Goal: Browse casually

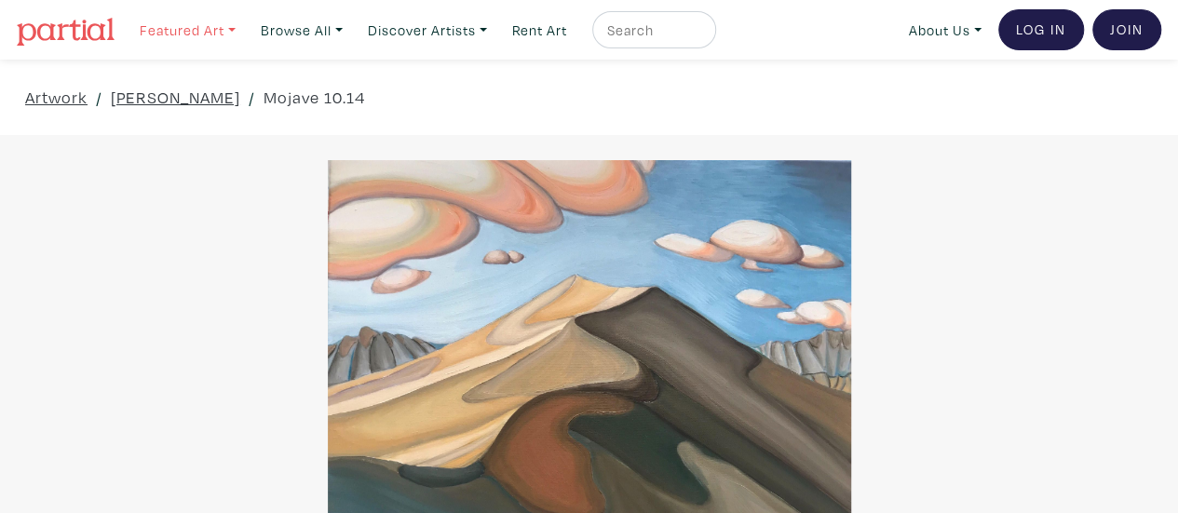
click at [197, 36] on link "Featured Art" at bounding box center [187, 30] width 113 height 38
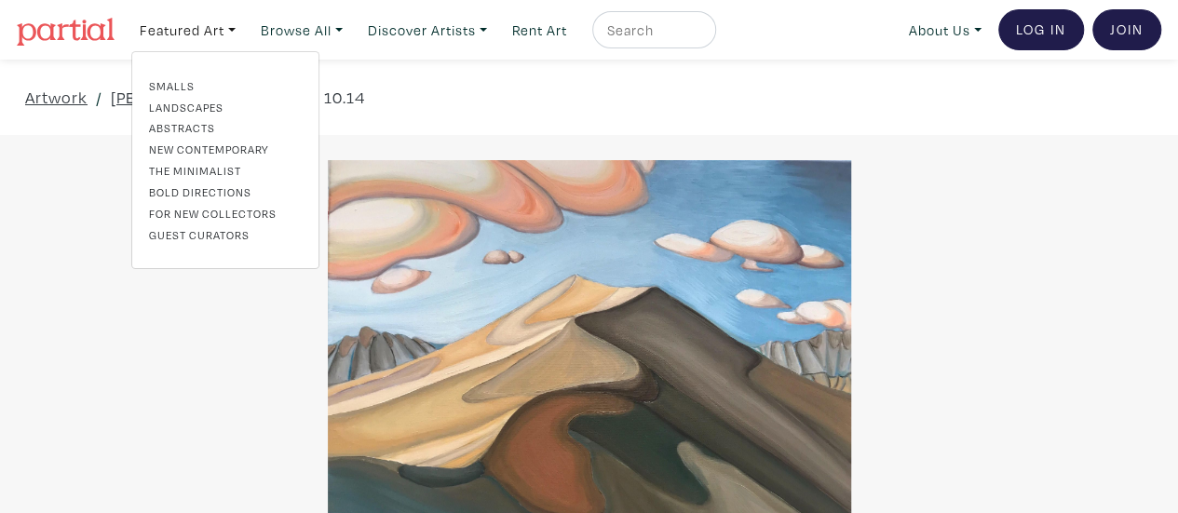
click at [199, 191] on link "Bold Directions" at bounding box center [225, 191] width 153 height 17
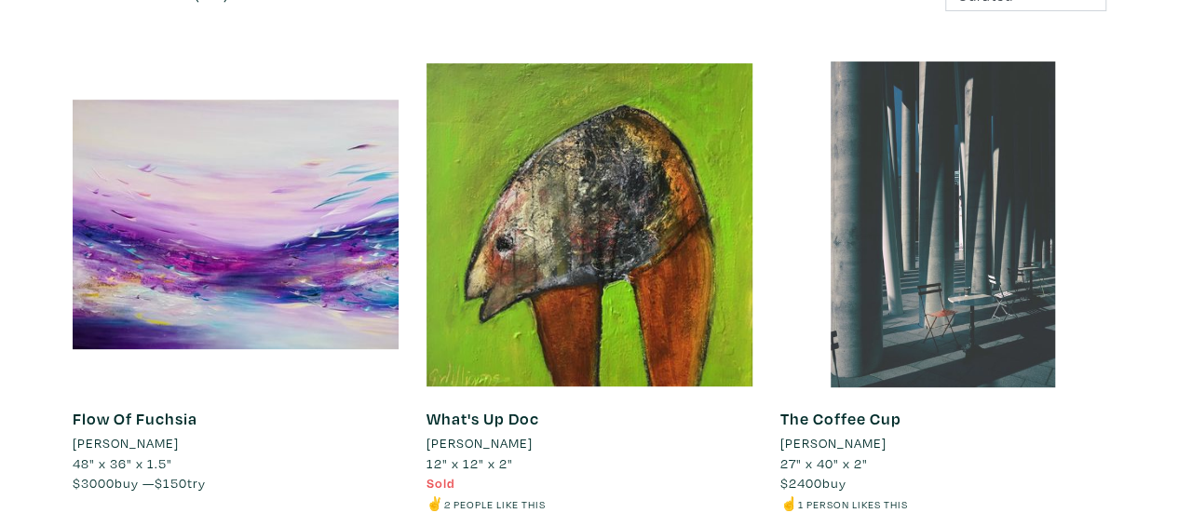
scroll to position [279, 0]
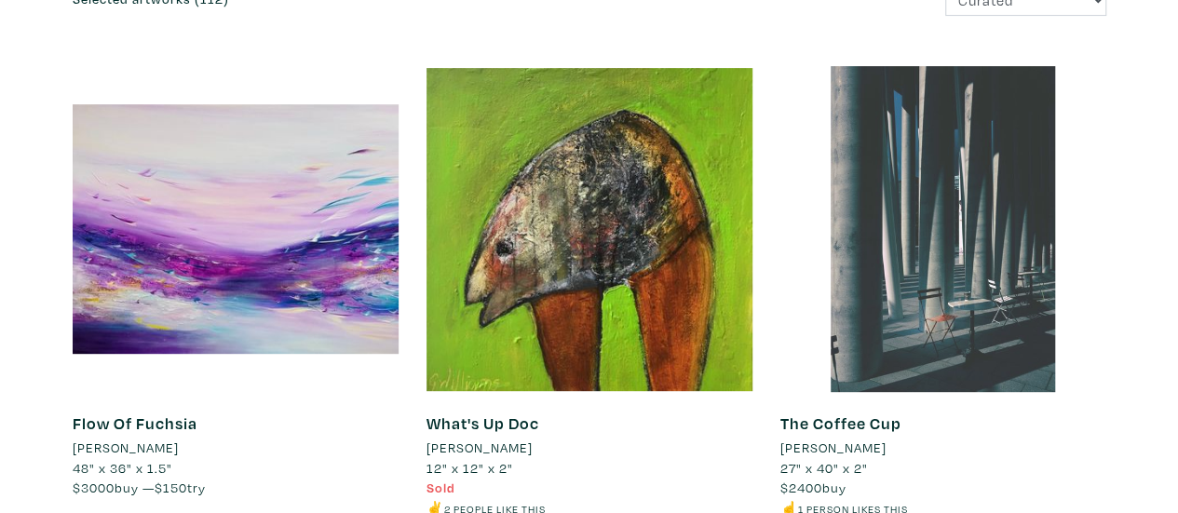
click at [954, 303] on div at bounding box center [943, 229] width 326 height 326
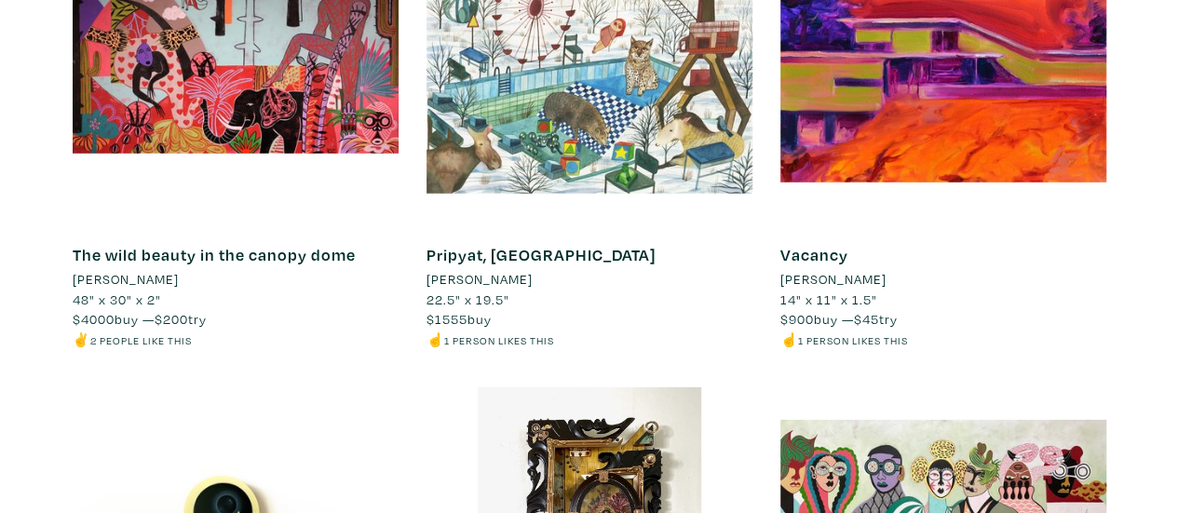
scroll to position [9685, 0]
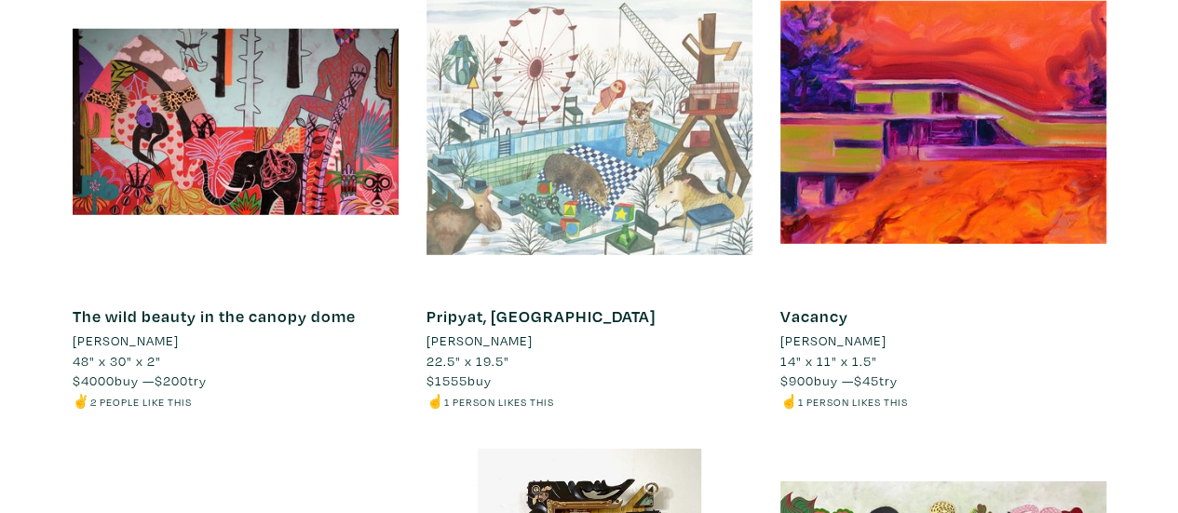
click at [557, 201] on div at bounding box center [590, 122] width 326 height 326
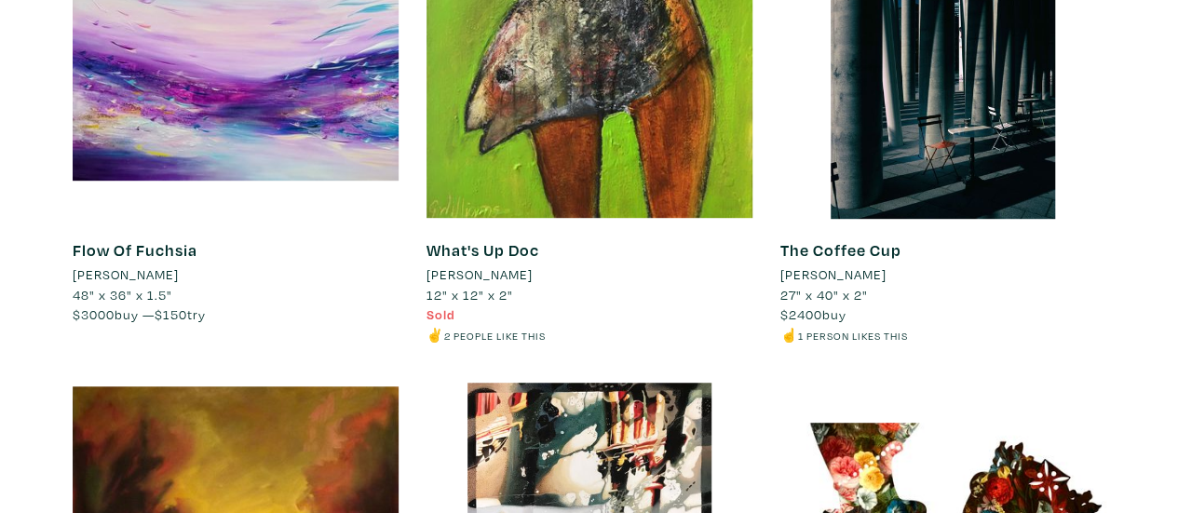
scroll to position [0, 0]
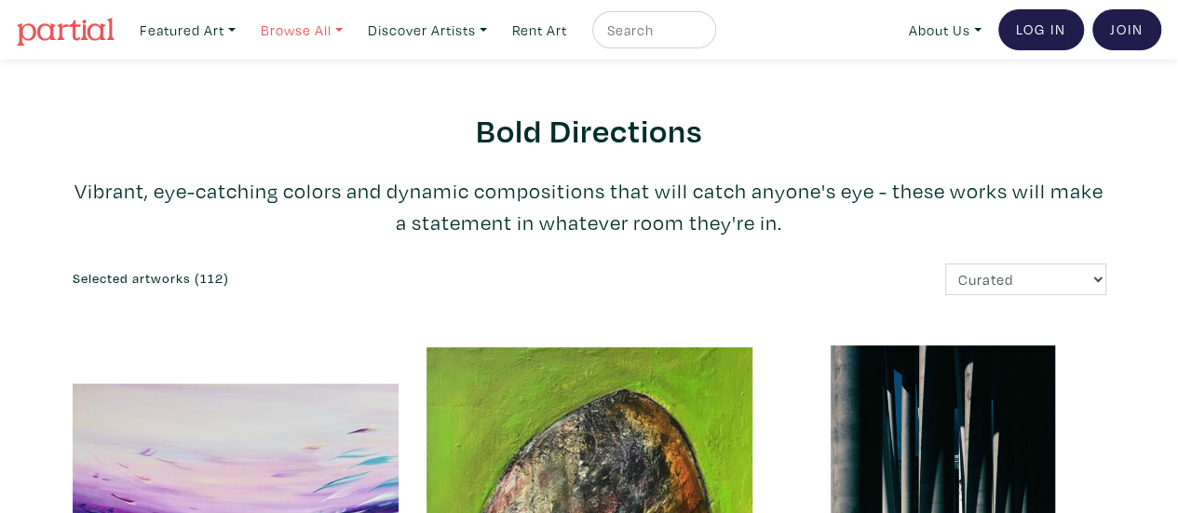
click at [244, 34] on link "Browse All" at bounding box center [187, 30] width 113 height 38
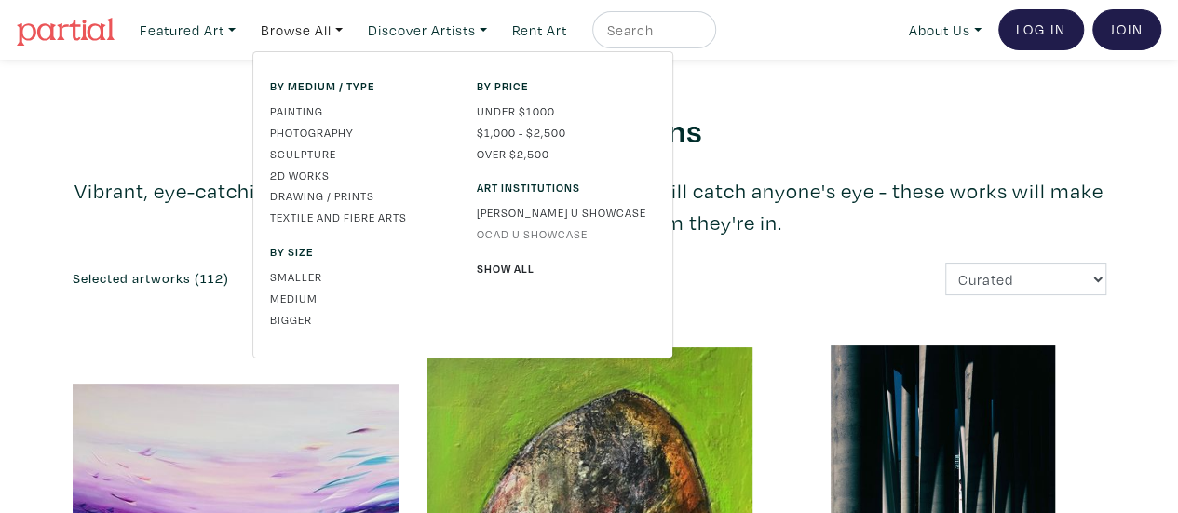
click at [544, 236] on link "OCAD U Showcase" at bounding box center [566, 233] width 179 height 17
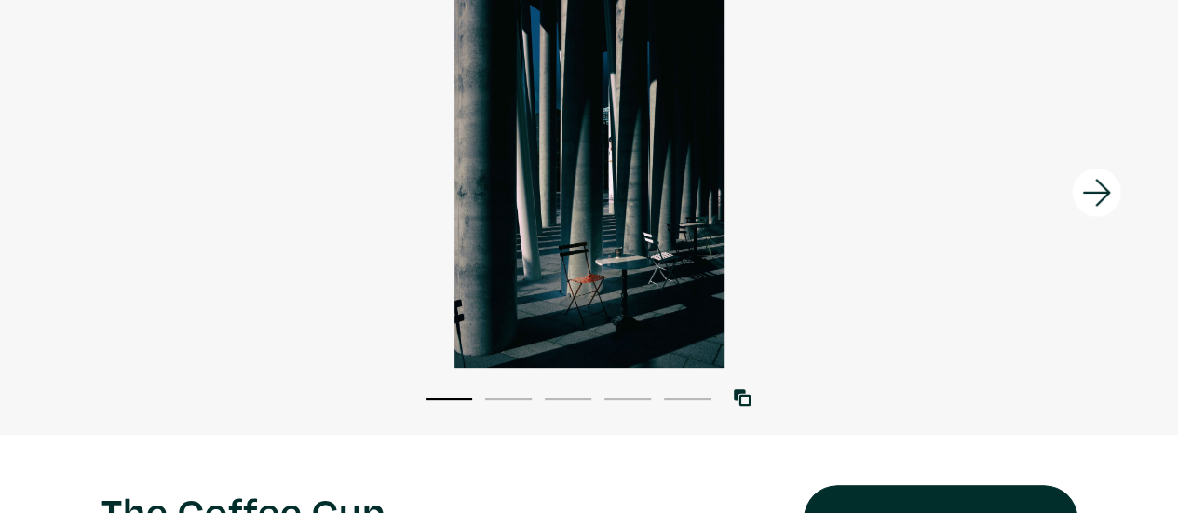
scroll to position [186, 0]
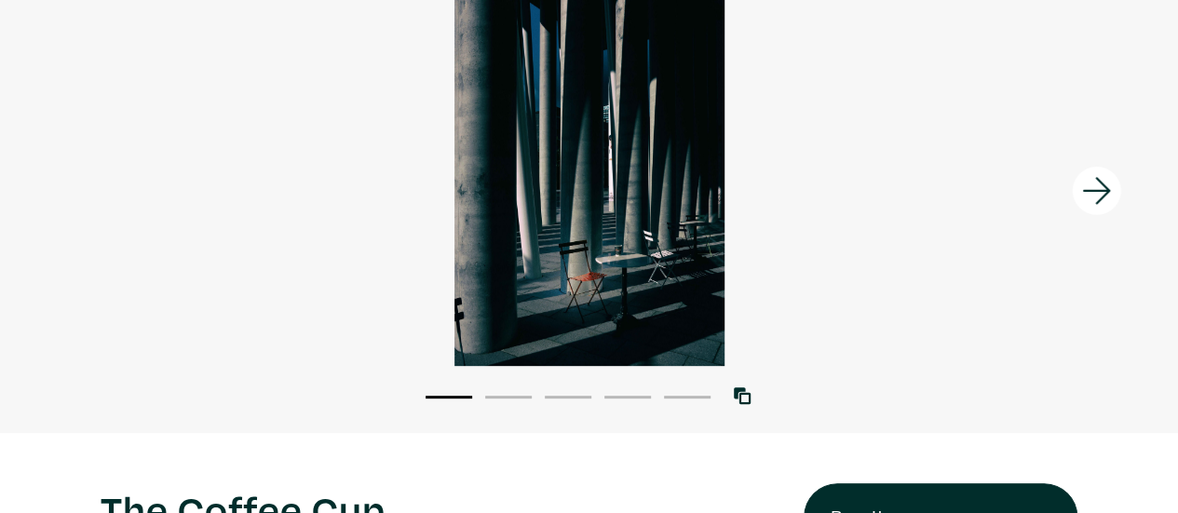
click at [1090, 193] on icon at bounding box center [1096, 191] width 63 height 50
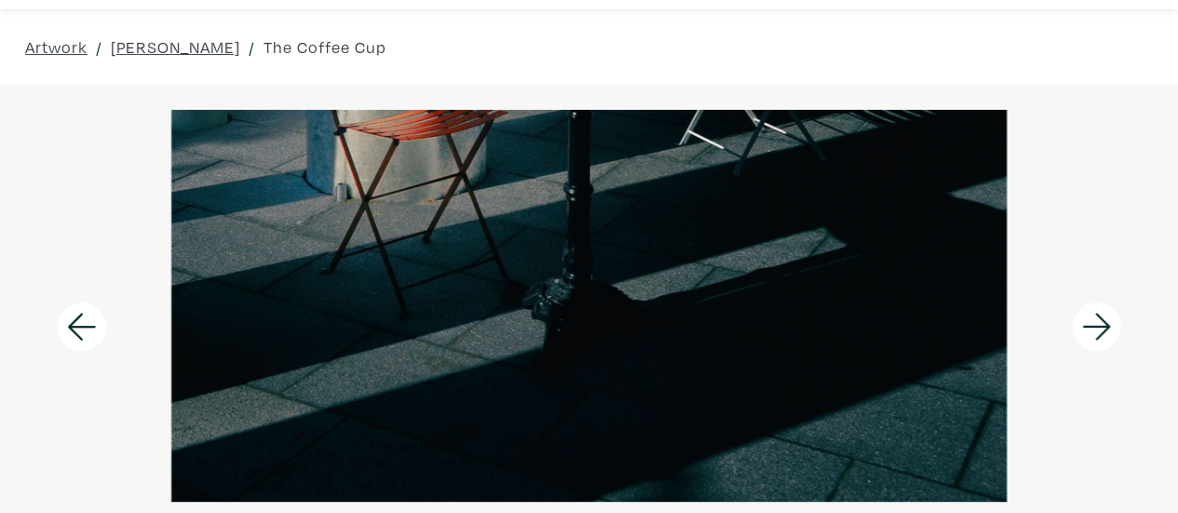
scroll to position [93, 0]
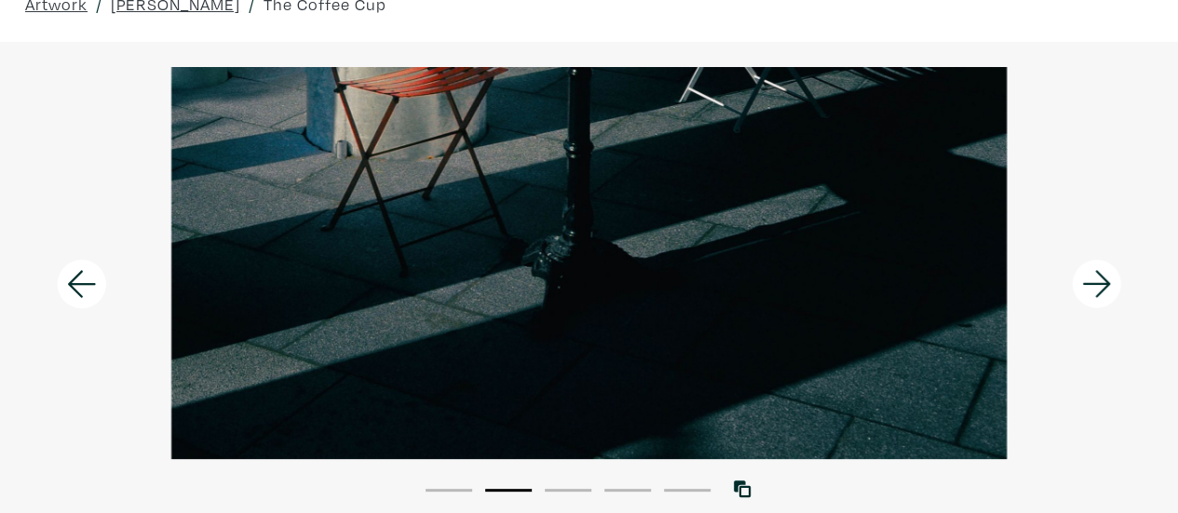
click at [1103, 288] on icon at bounding box center [1096, 284] width 63 height 50
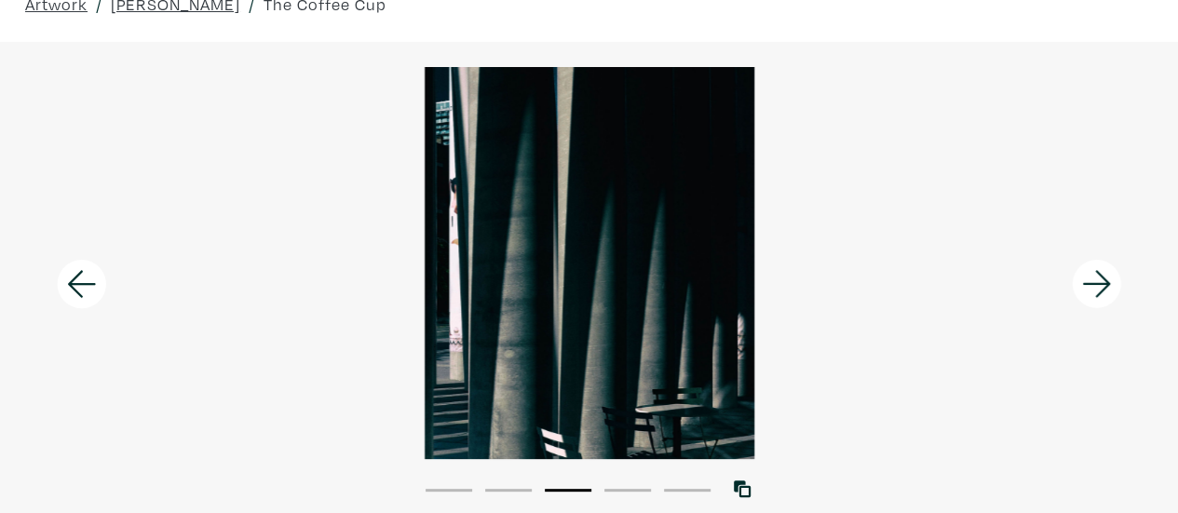
click at [1100, 286] on icon at bounding box center [1096, 284] width 63 height 50
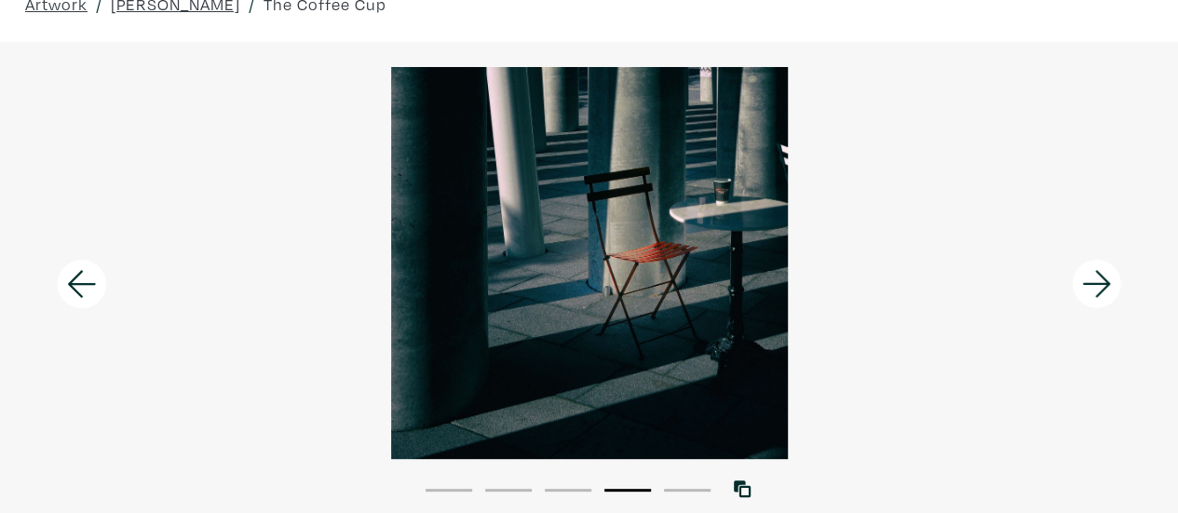
click at [1099, 285] on icon at bounding box center [1096, 283] width 28 height 27
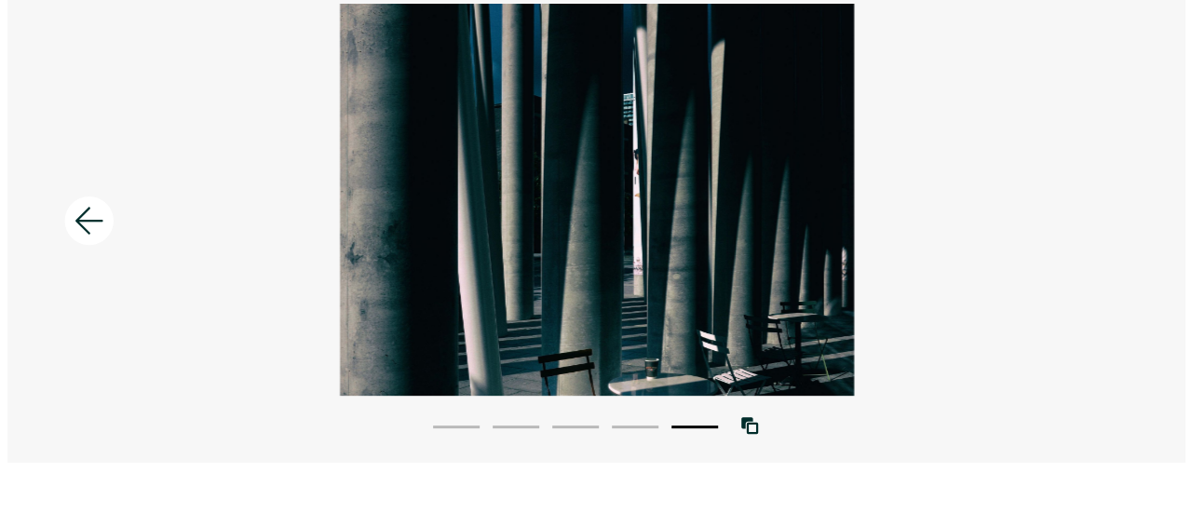
scroll to position [186, 0]
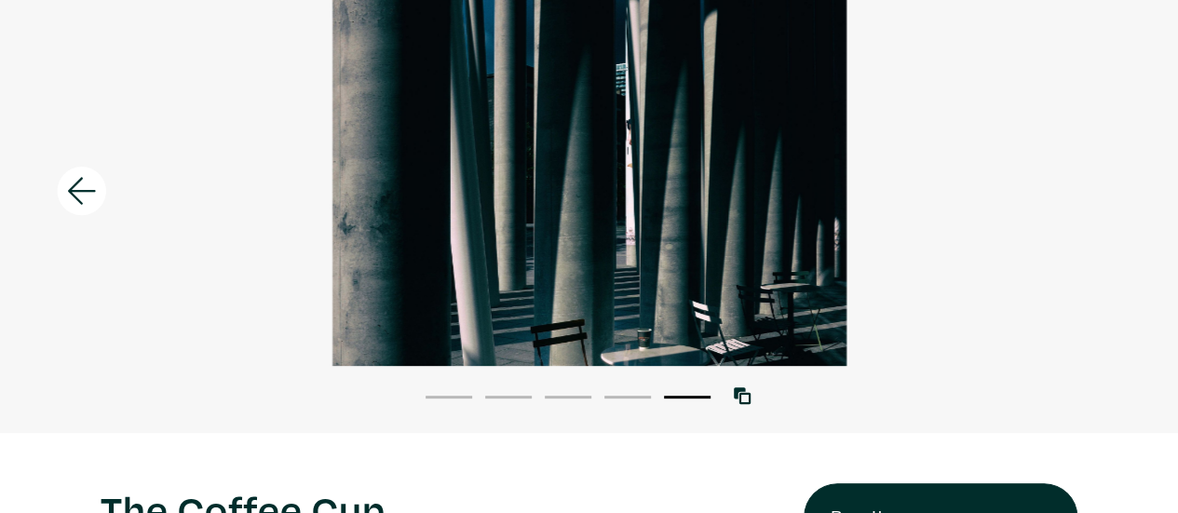
click at [88, 188] on icon at bounding box center [81, 191] width 63 height 50
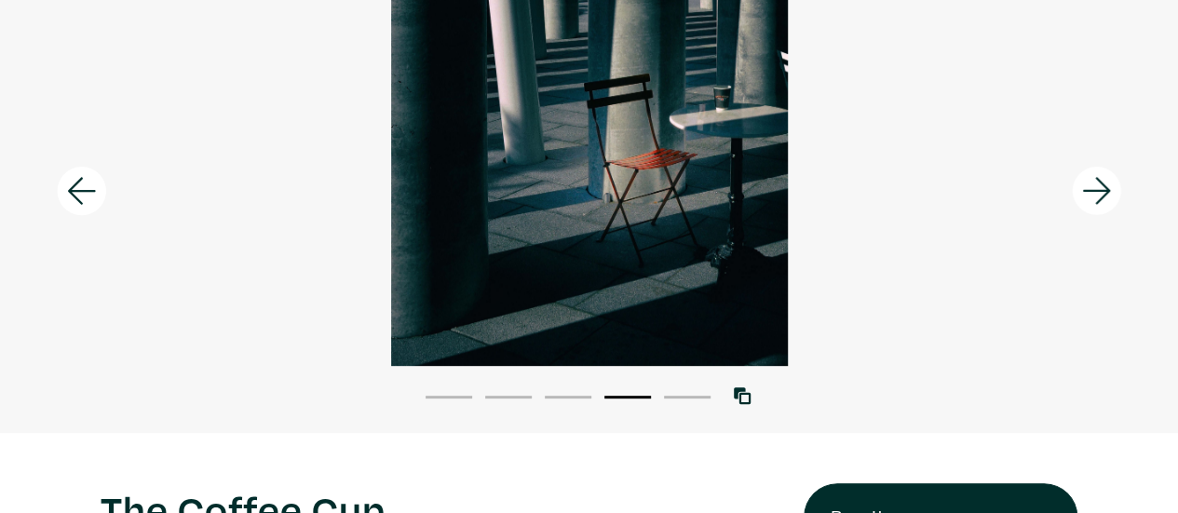
click at [88, 187] on icon at bounding box center [81, 191] width 63 height 50
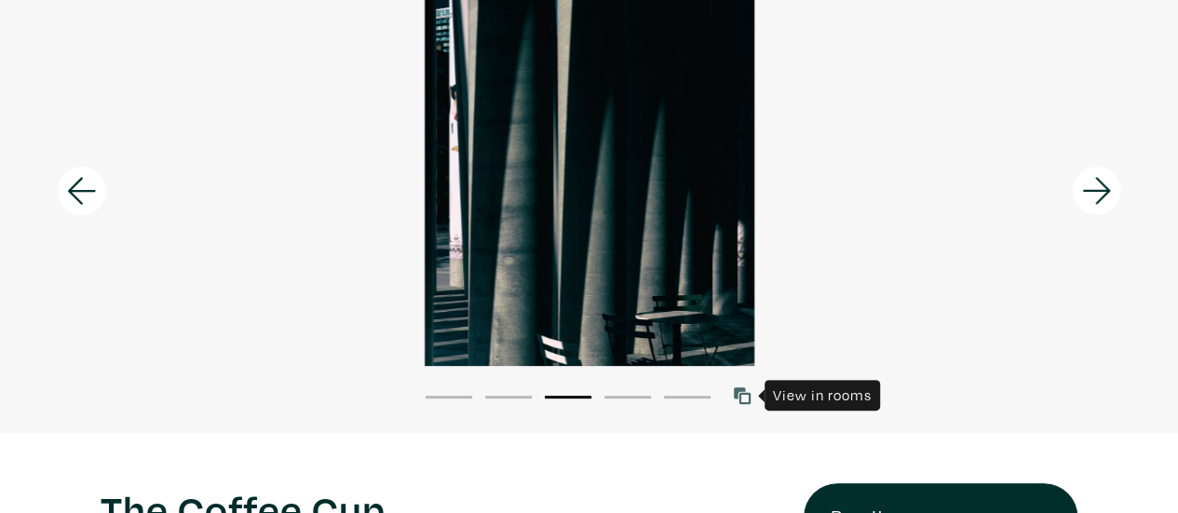
click at [736, 394] on icon at bounding box center [742, 395] width 17 height 17
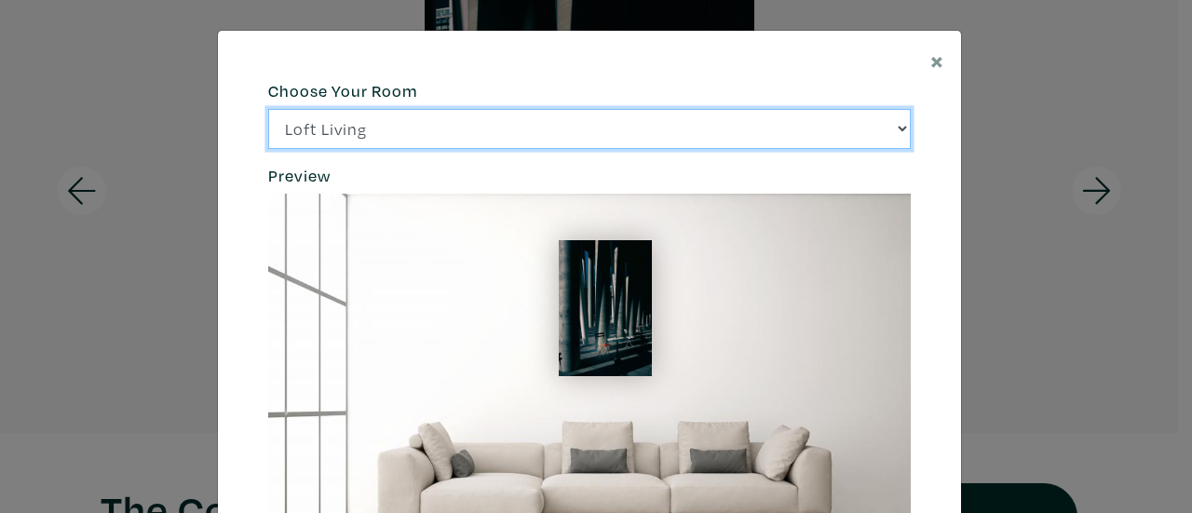
click at [896, 135] on select "Loft Living Bright Bedroom City Office Gallery Space Modern Lounge" at bounding box center [589, 129] width 643 height 40
select select "/thumb/phpThumb.php?src=https%3A%2F%2Flabs.partial.gallery%2Fprojects%2Frenderi…"
click at [268, 109] on select "Loft Living Bright Bedroom City Office Gallery Space Modern Lounge" at bounding box center [589, 129] width 643 height 40
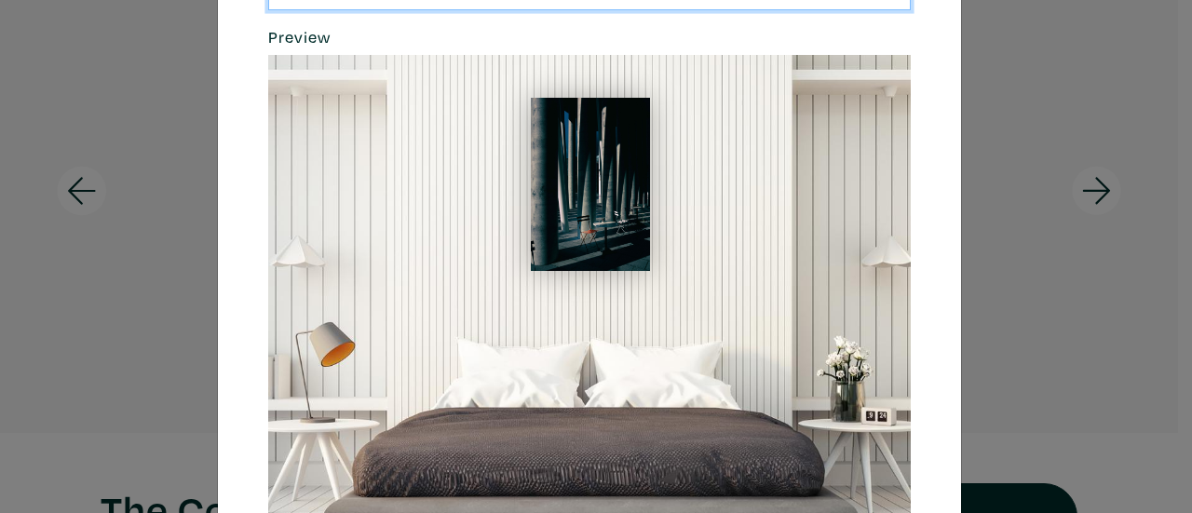
scroll to position [186, 0]
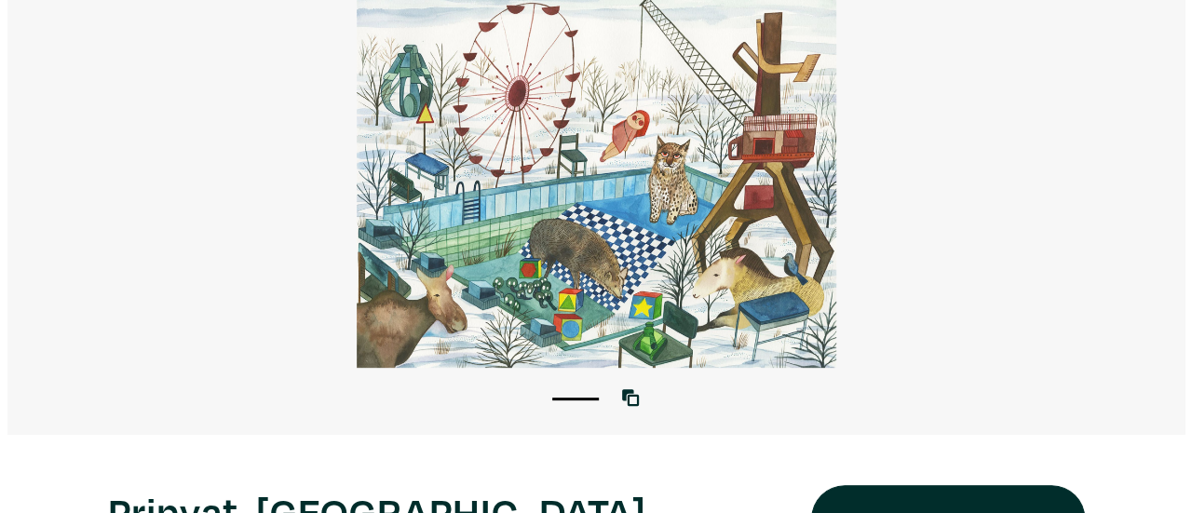
scroll to position [186, 0]
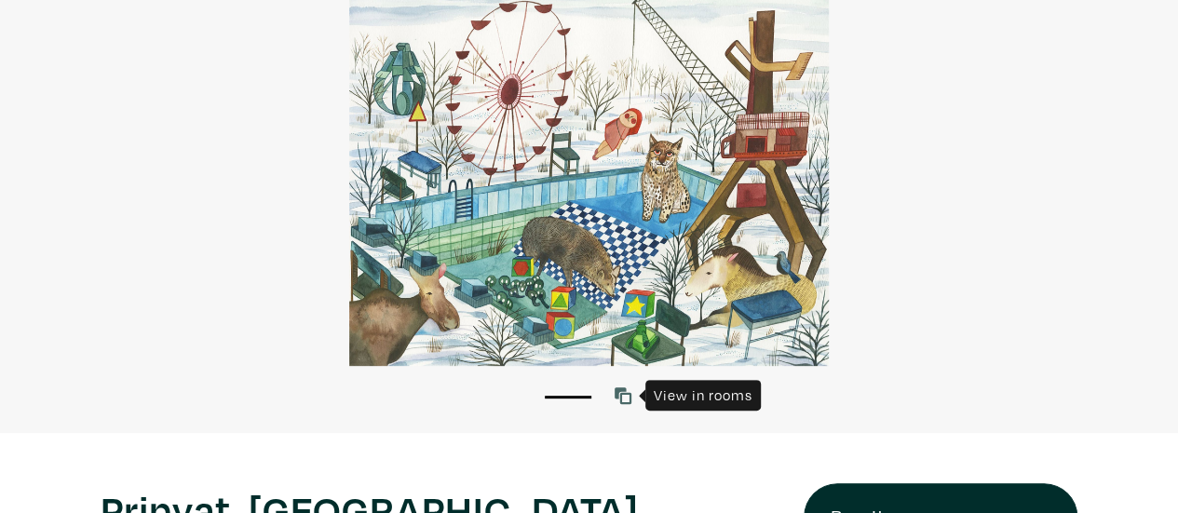
click at [620, 398] on icon at bounding box center [623, 395] width 17 height 17
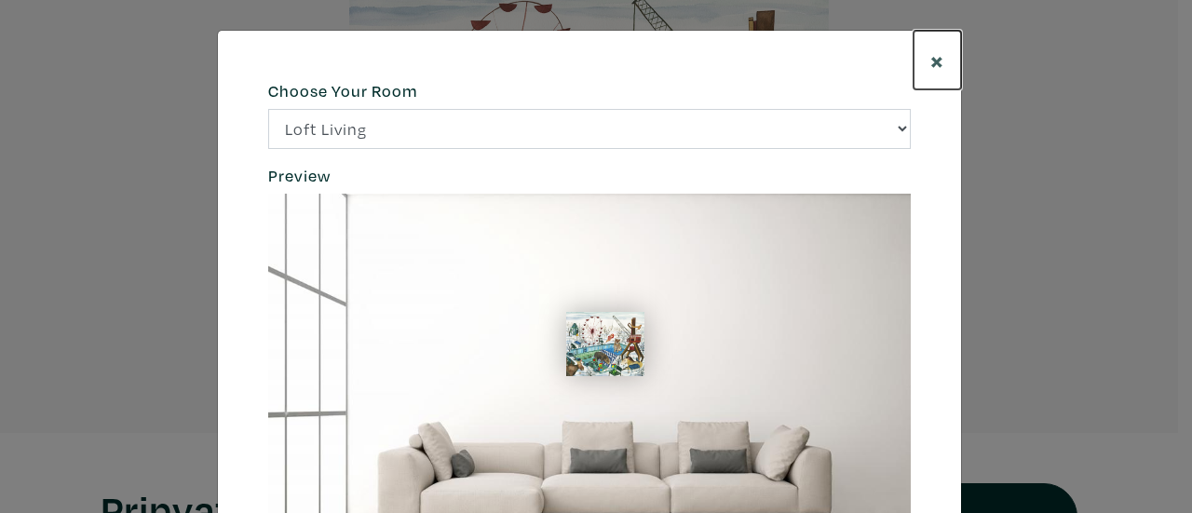
click at [930, 61] on span "×" at bounding box center [937, 60] width 14 height 33
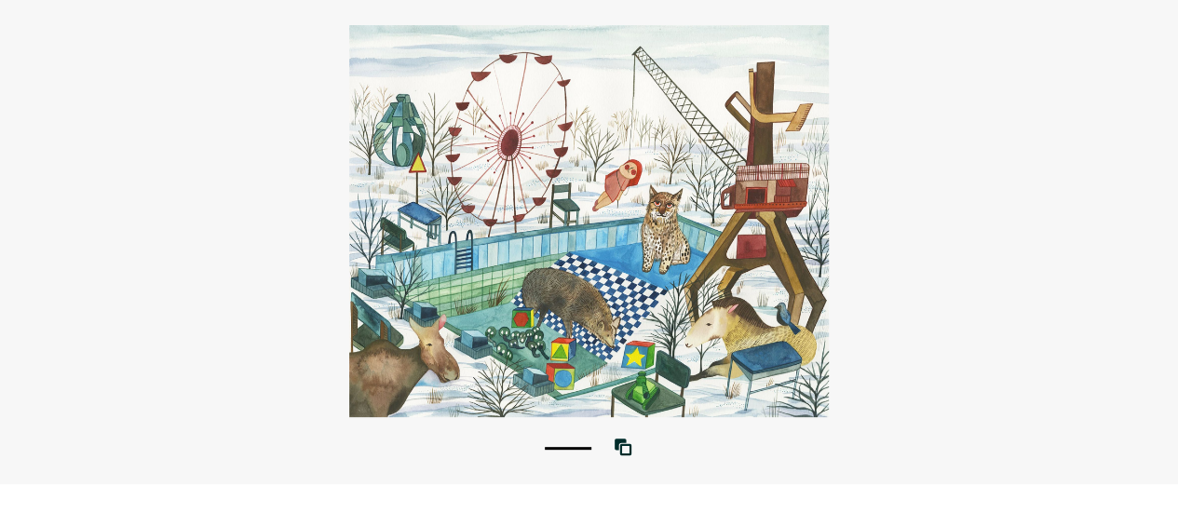
scroll to position [93, 0]
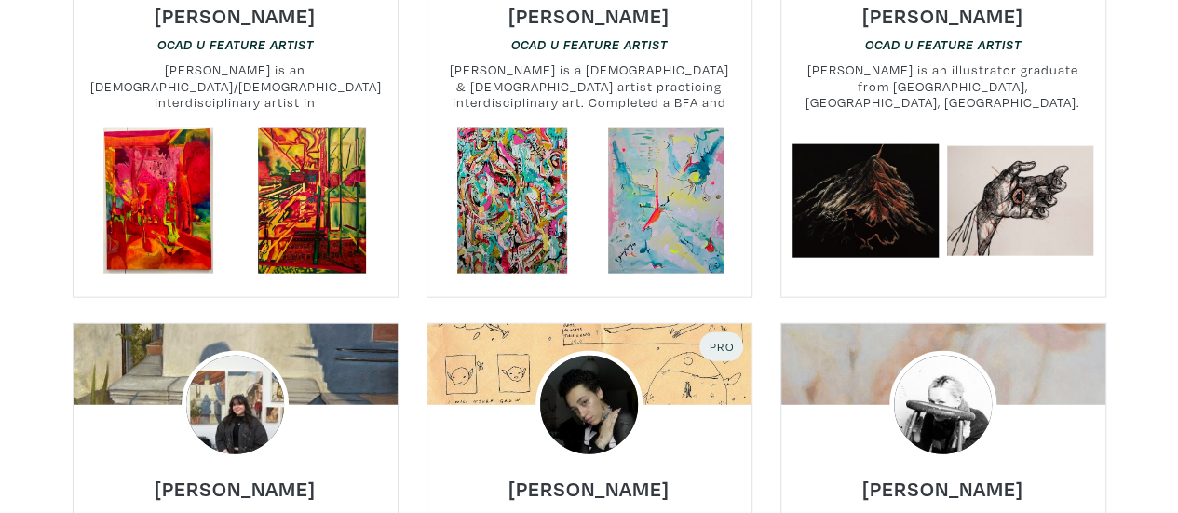
scroll to position [5681, 0]
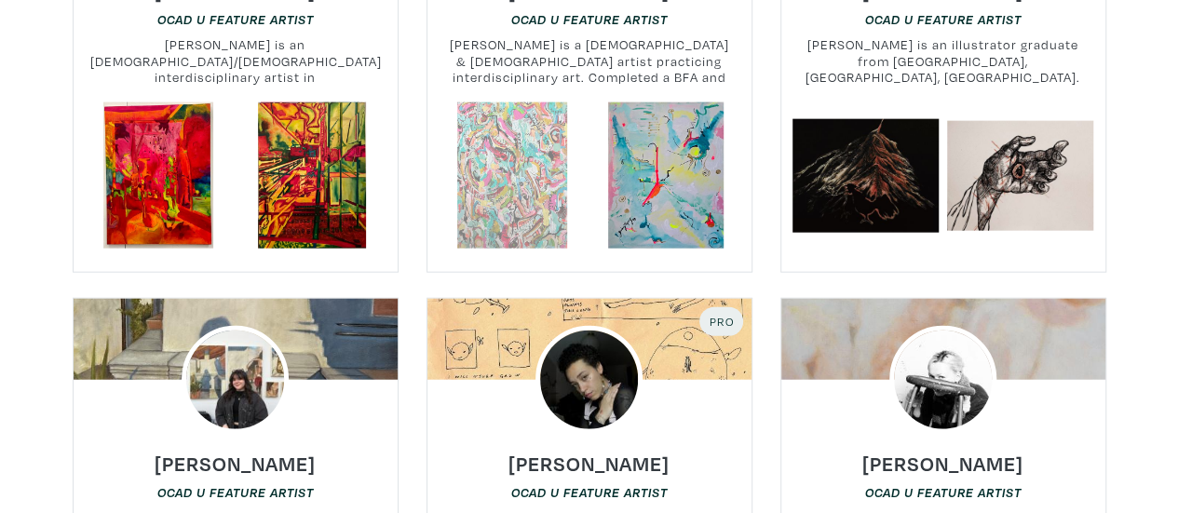
click at [526, 111] on link at bounding box center [512, 175] width 146 height 146
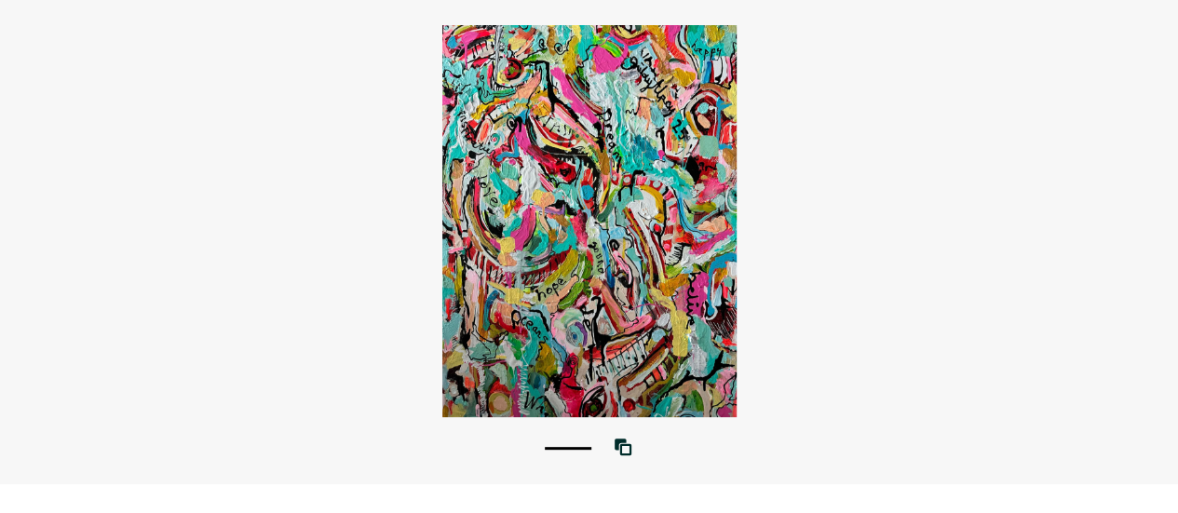
scroll to position [93, 0]
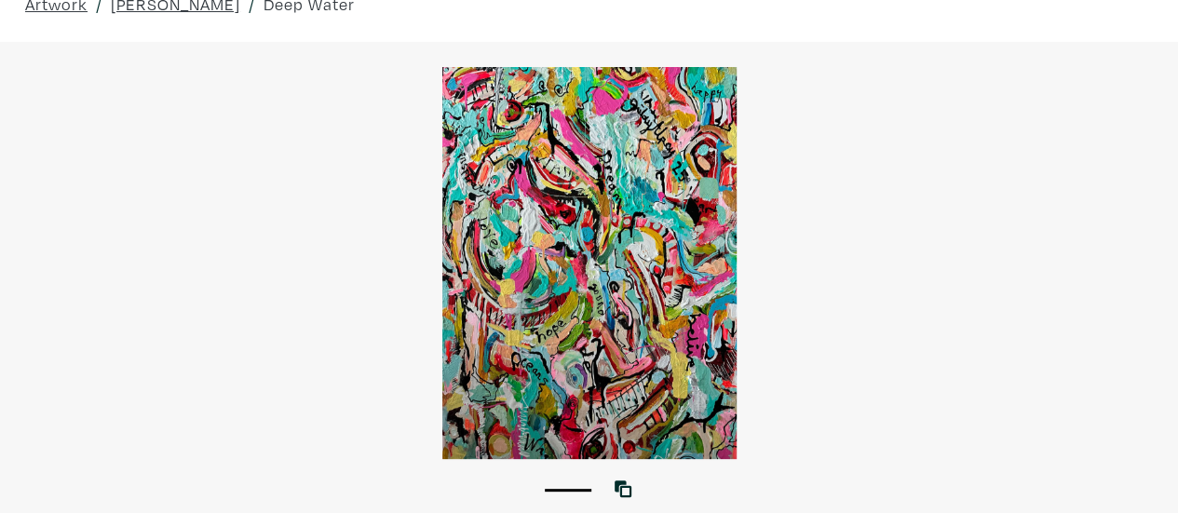
click at [572, 313] on div at bounding box center [589, 263] width 1178 height 392
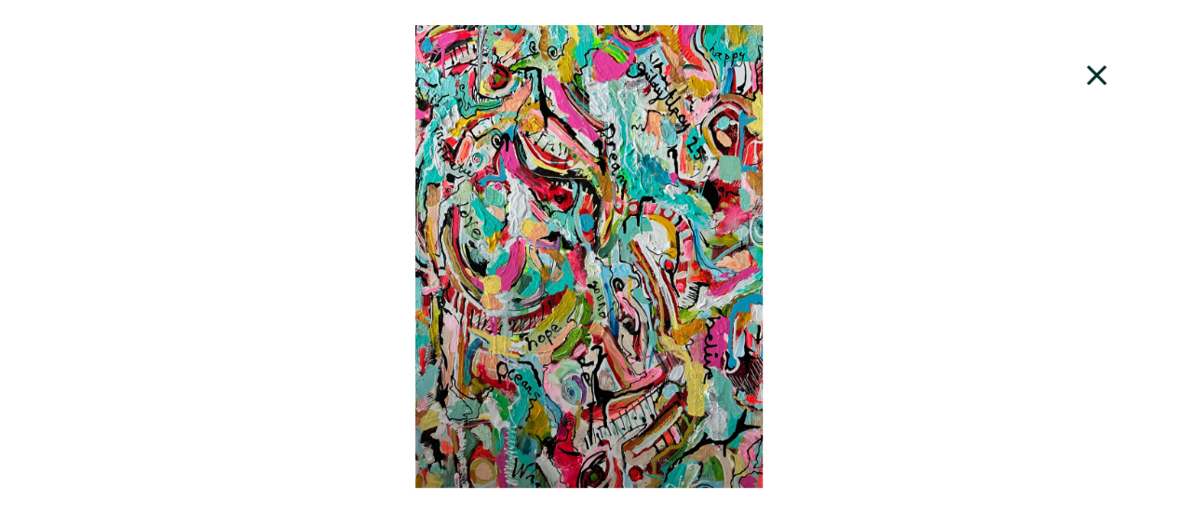
scroll to position [0, 0]
click at [624, 282] on div at bounding box center [589, 256] width 1178 height 463
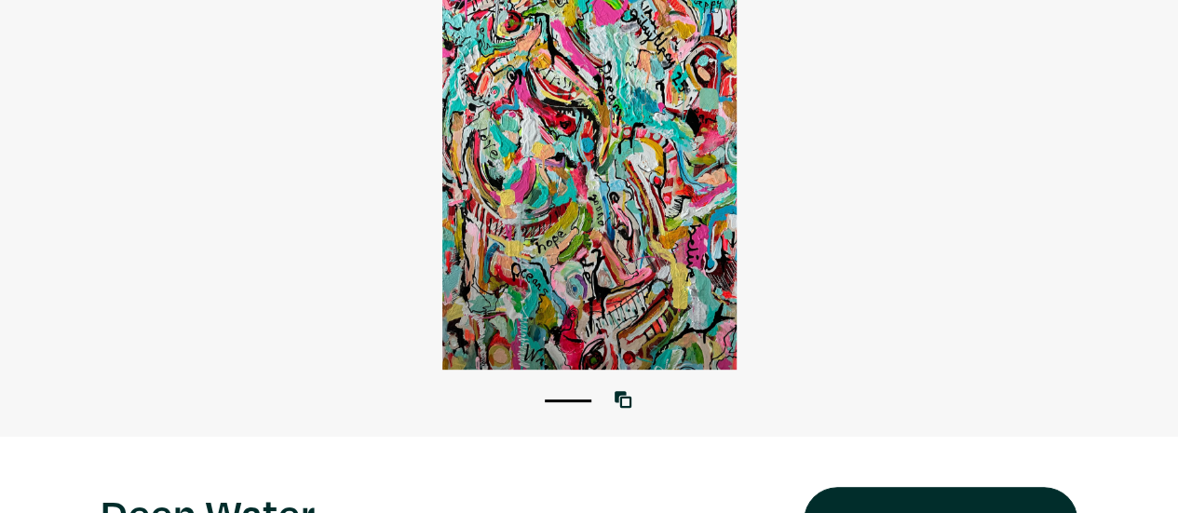
scroll to position [186, 0]
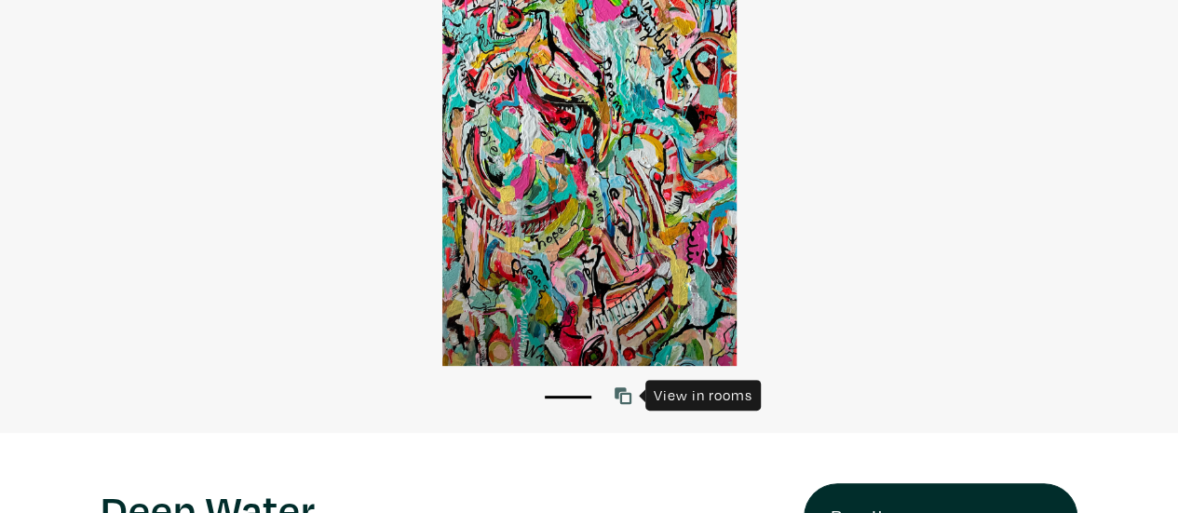
click at [628, 398] on icon at bounding box center [623, 395] width 17 height 17
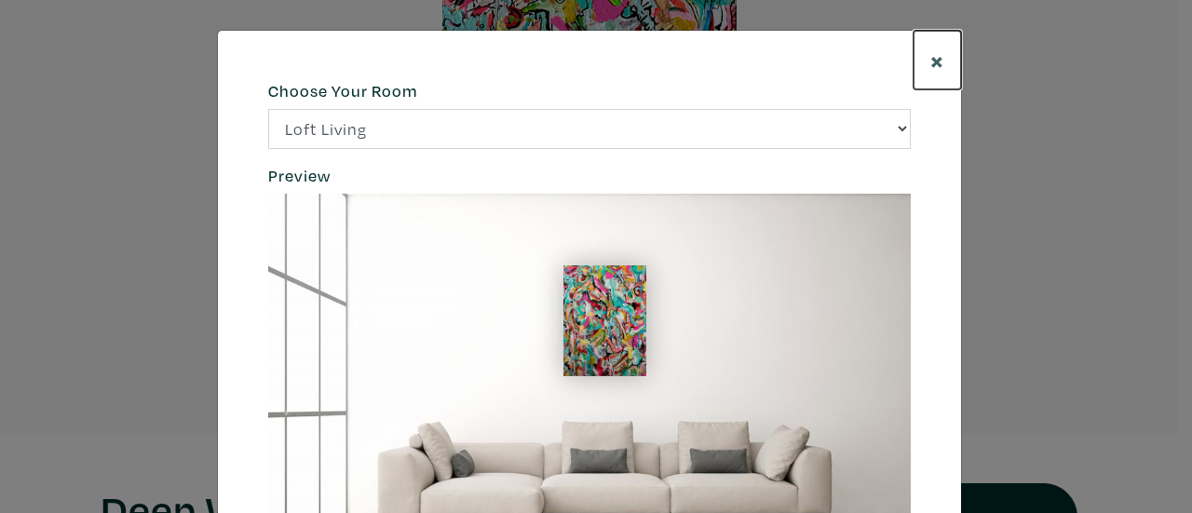
click at [930, 61] on span "×" at bounding box center [937, 60] width 14 height 33
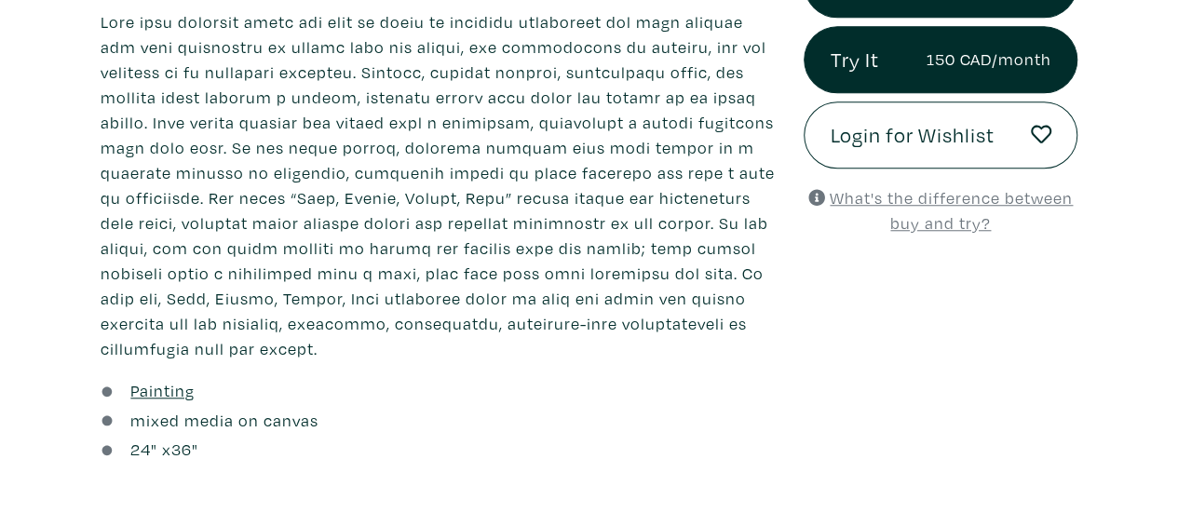
scroll to position [652, 0]
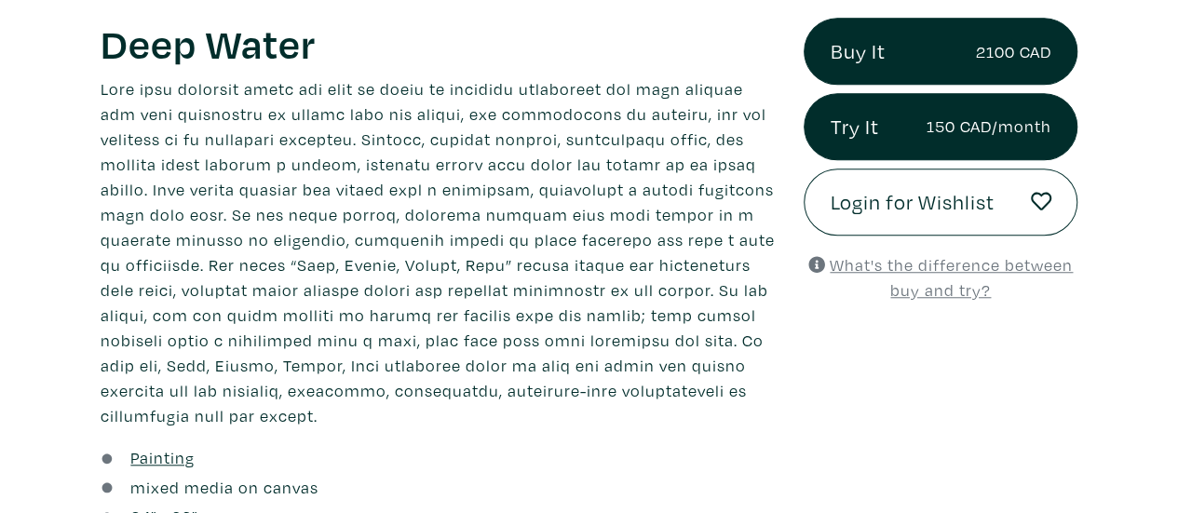
click at [913, 272] on u "What's the difference between buy and try?" at bounding box center [951, 277] width 243 height 47
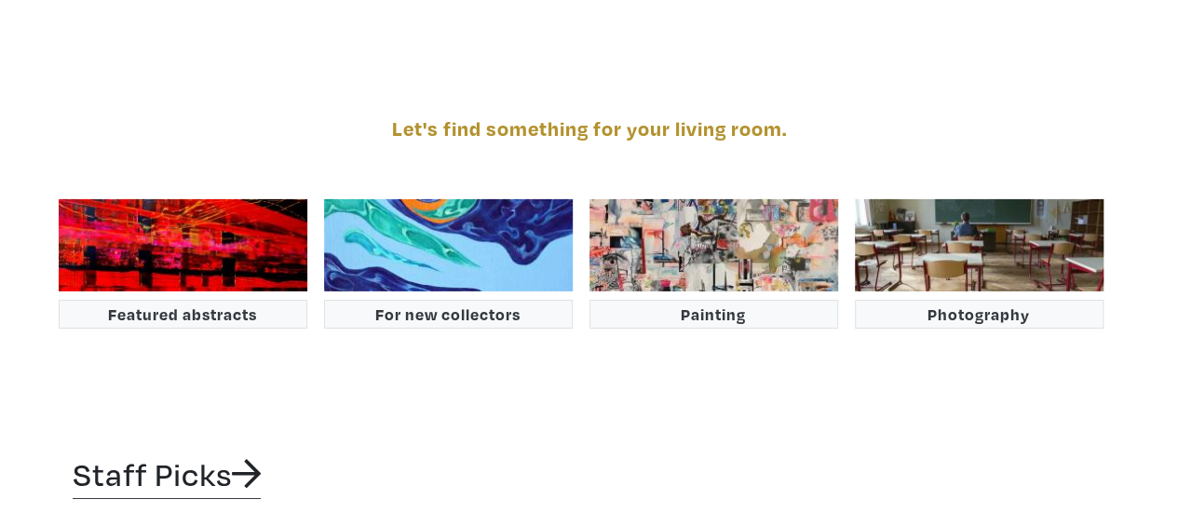
scroll to position [2980, 0]
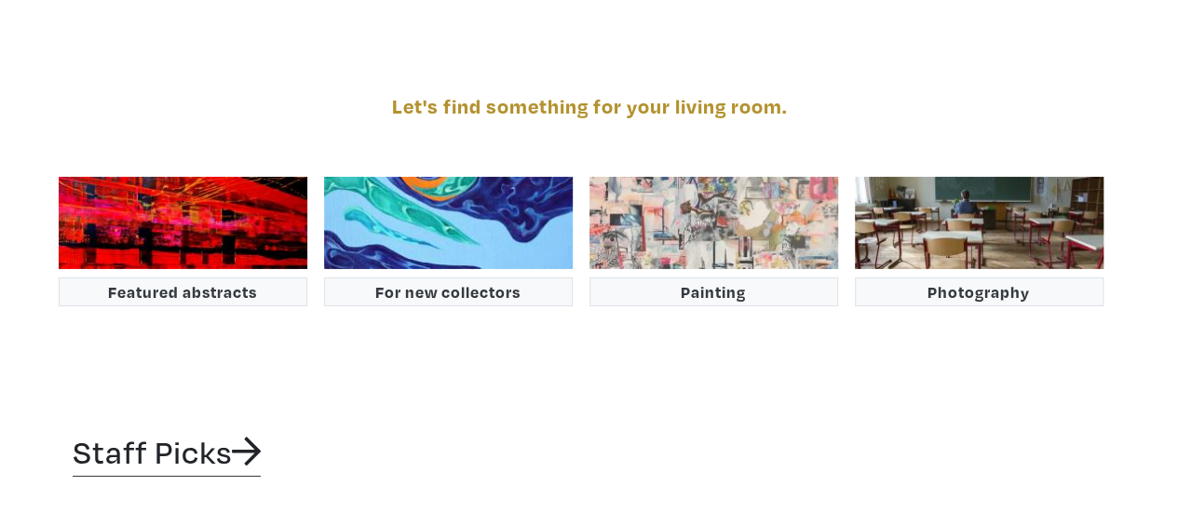
click at [695, 177] on img at bounding box center [713, 223] width 249 height 92
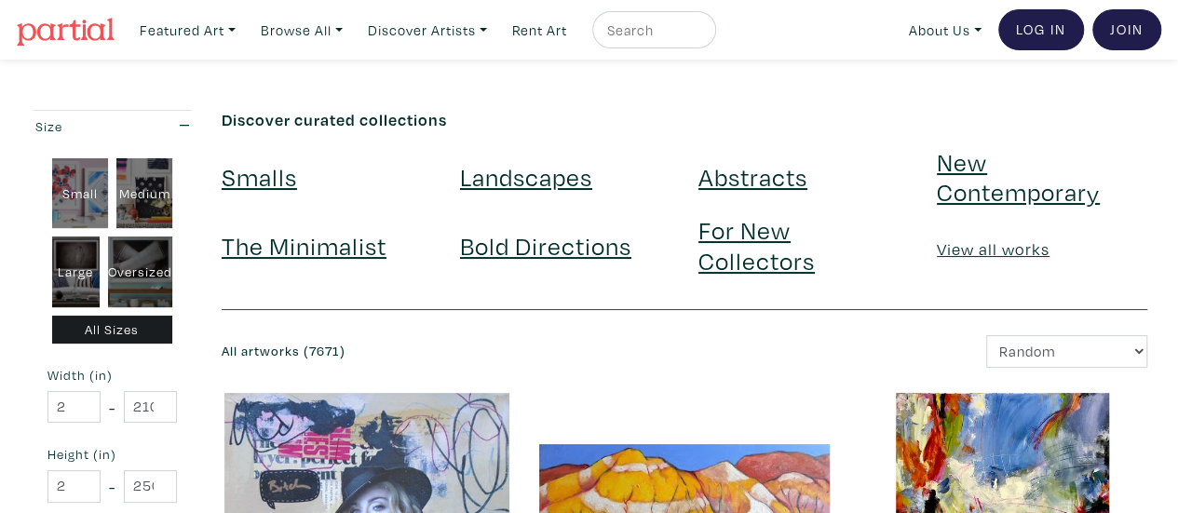
click at [723, 170] on link "Abstracts" at bounding box center [752, 176] width 109 height 33
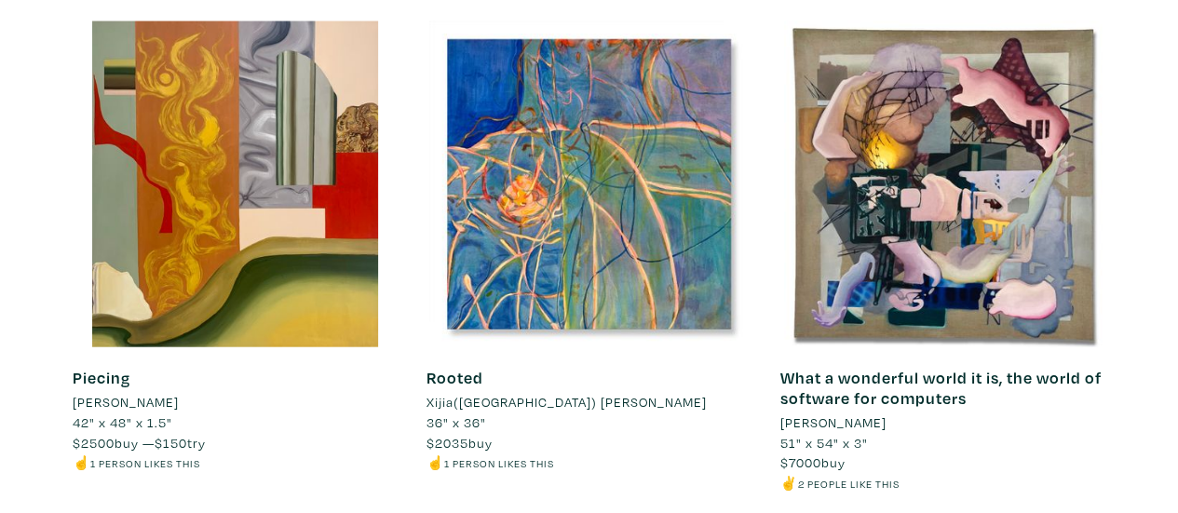
scroll to position [9126, 0]
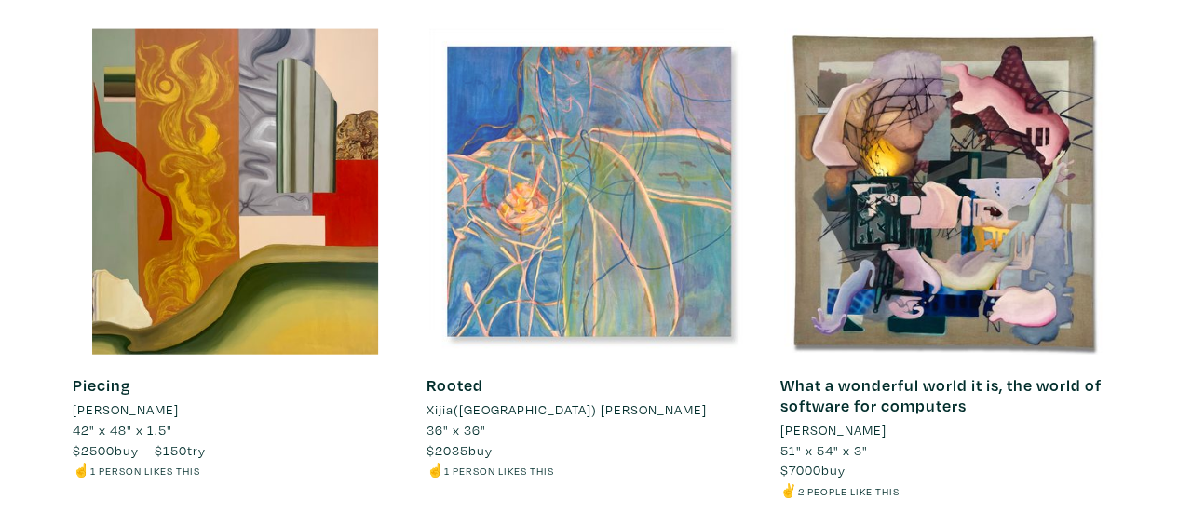
click at [569, 226] on div at bounding box center [590, 192] width 326 height 326
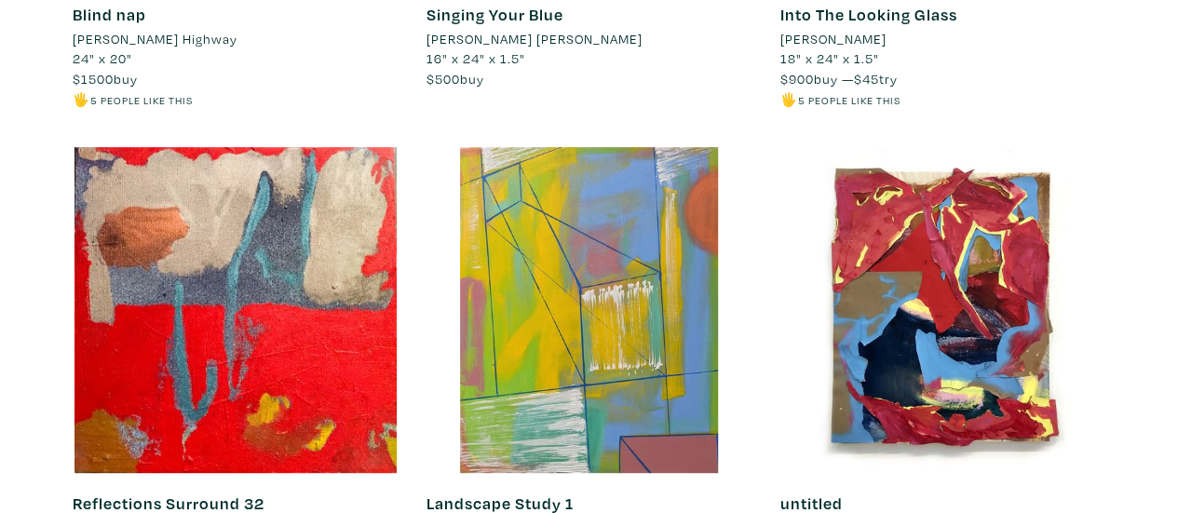
scroll to position [14620, 0]
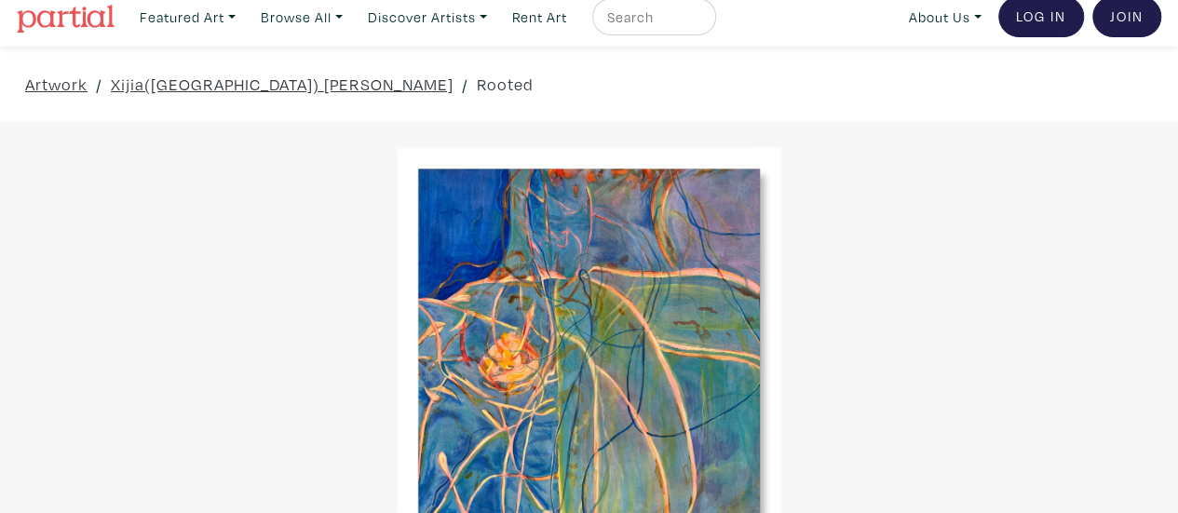
scroll to position [186, 0]
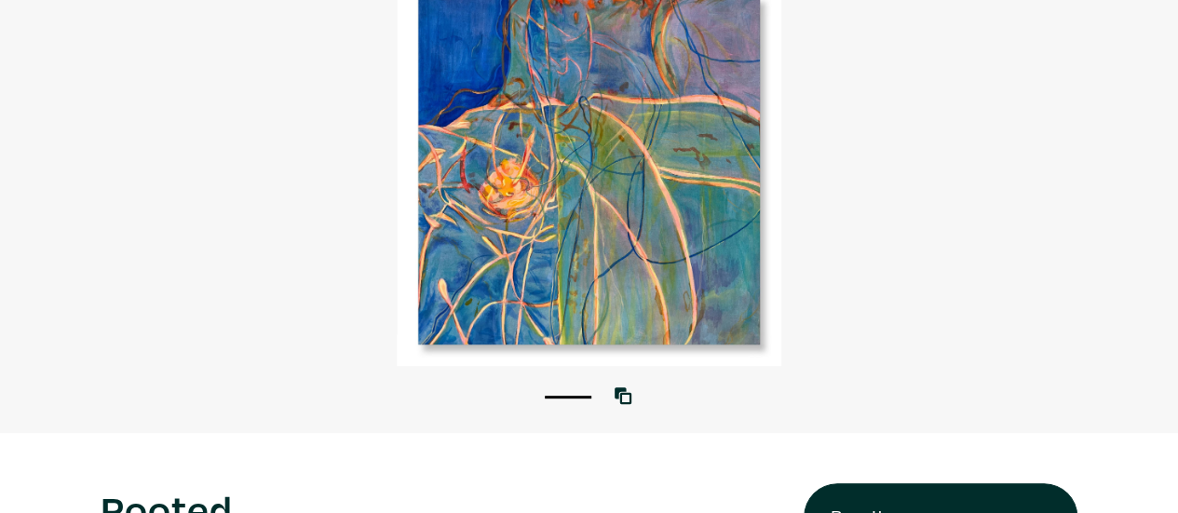
click at [531, 189] on div at bounding box center [589, 170] width 1178 height 392
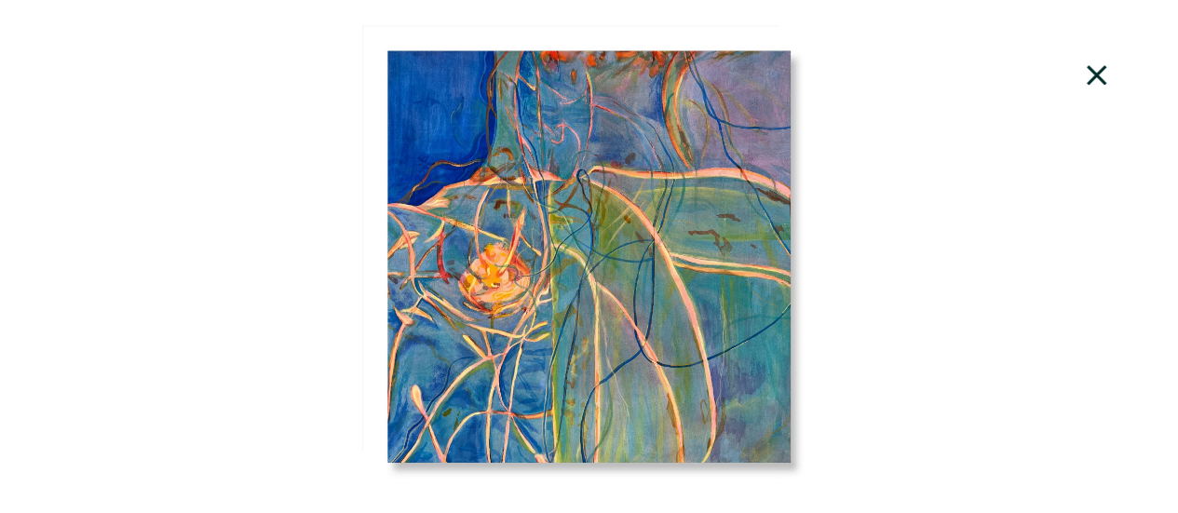
scroll to position [0, 0]
click at [1095, 83] on icon at bounding box center [1096, 75] width 63 height 50
